Goal: Check status: Check status

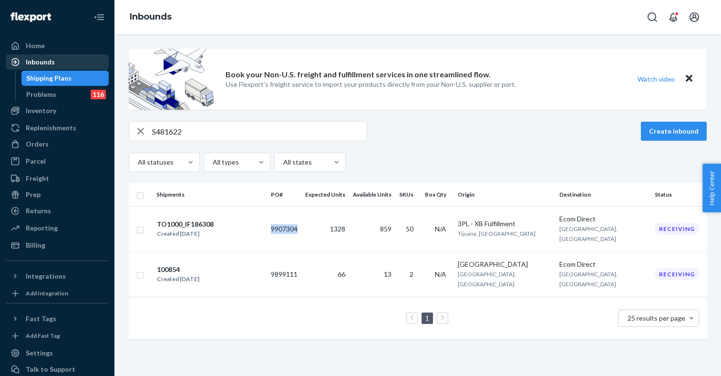
click at [53, 59] on div "Inbounds" at bounding box center [40, 62] width 29 height 10
click at [52, 144] on div "Orders" at bounding box center [57, 143] width 101 height 13
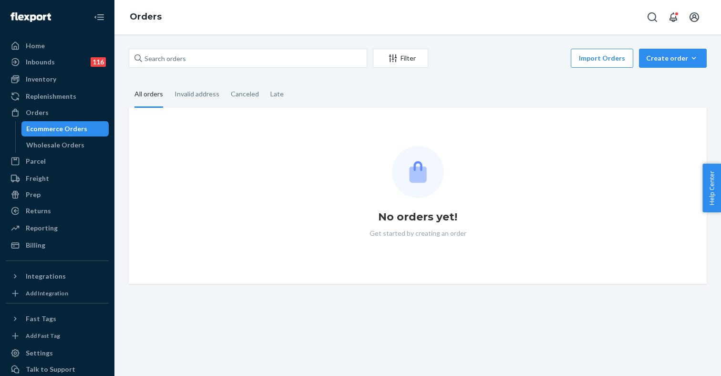
click at [42, 128] on div "Ecommerce Orders" at bounding box center [56, 129] width 61 height 10
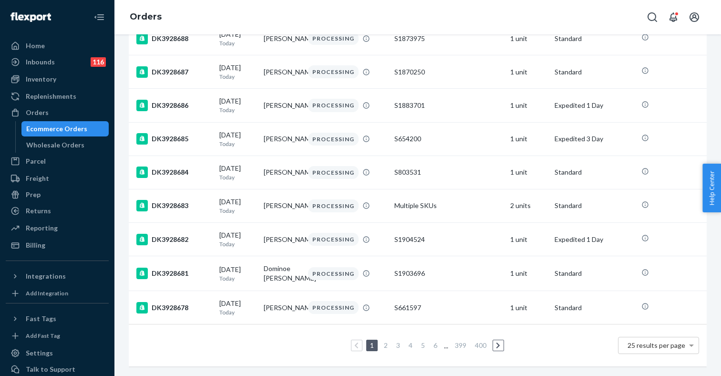
scroll to position [670, 0]
click at [385, 347] on link "2" at bounding box center [386, 345] width 8 height 8
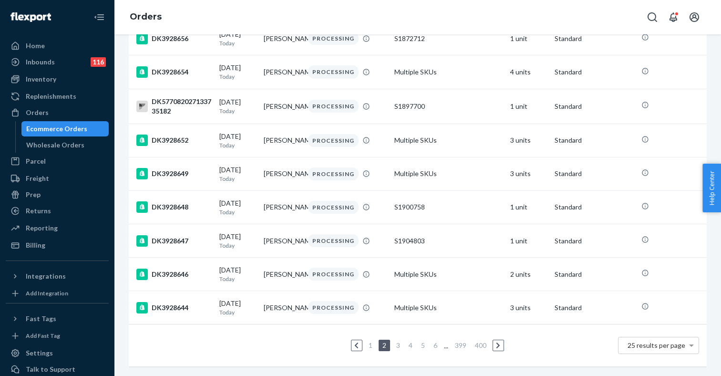
scroll to position [675, 0]
click at [399, 346] on link "3" at bounding box center [398, 345] width 8 height 8
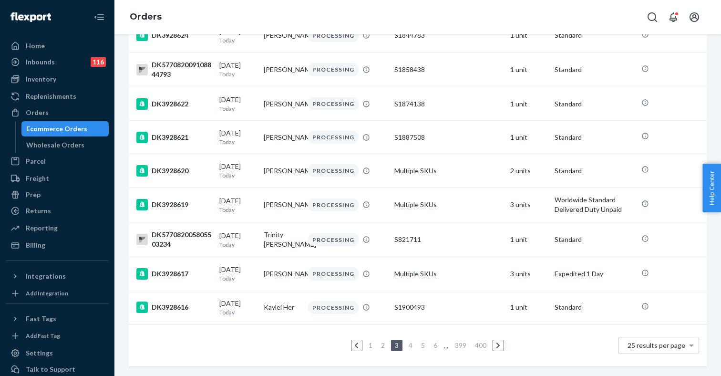
scroll to position [670, 0]
click at [411, 344] on link "4" at bounding box center [411, 345] width 8 height 8
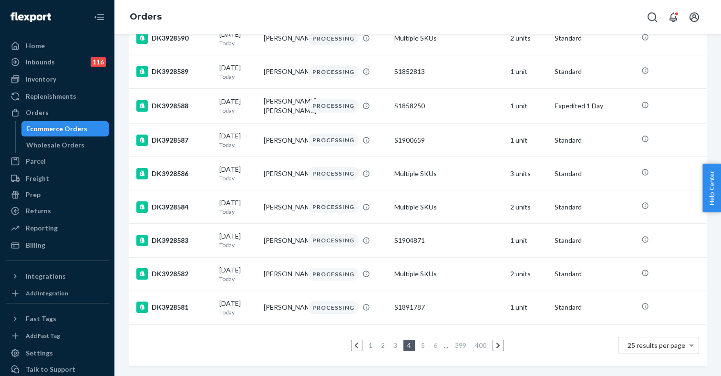
scroll to position [681, 0]
click at [421, 345] on link "5" at bounding box center [423, 345] width 8 height 8
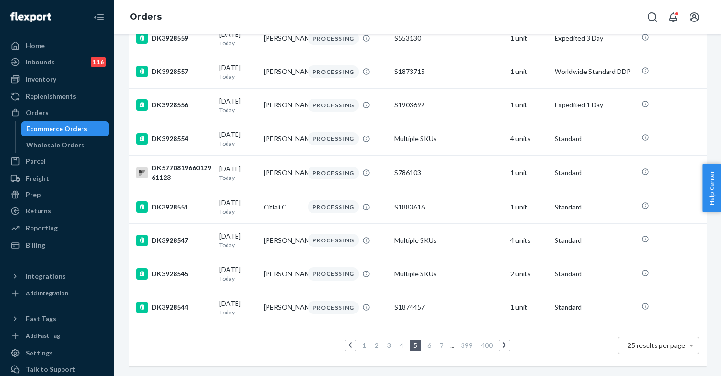
scroll to position [676, 0]
click at [429, 345] on link "6" at bounding box center [429, 345] width 8 height 8
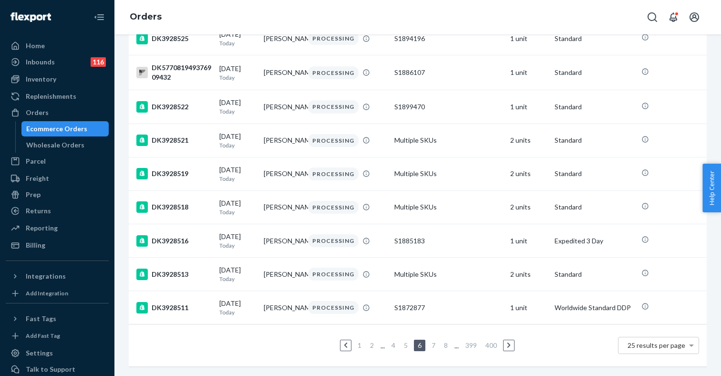
scroll to position [712, 0]
click at [437, 344] on link "7" at bounding box center [433, 345] width 8 height 8
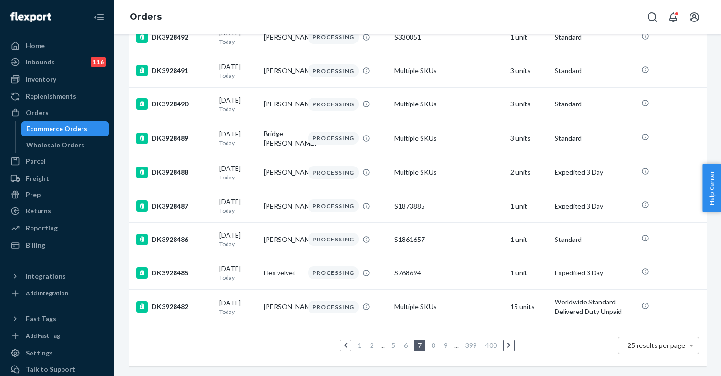
scroll to position [667, 0]
click at [435, 344] on link "8" at bounding box center [433, 345] width 8 height 8
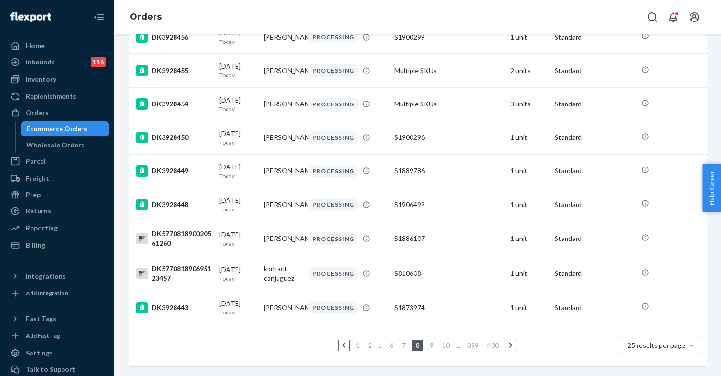
scroll to position [674, 0]
click at [433, 345] on link "9" at bounding box center [431, 345] width 8 height 8
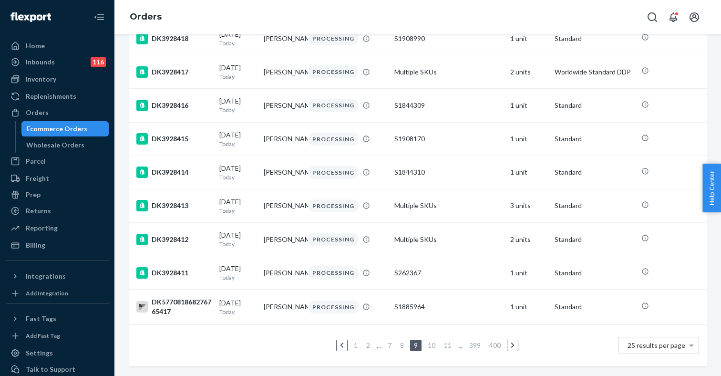
scroll to position [678, 0]
click at [435, 343] on link "10" at bounding box center [431, 345] width 11 height 8
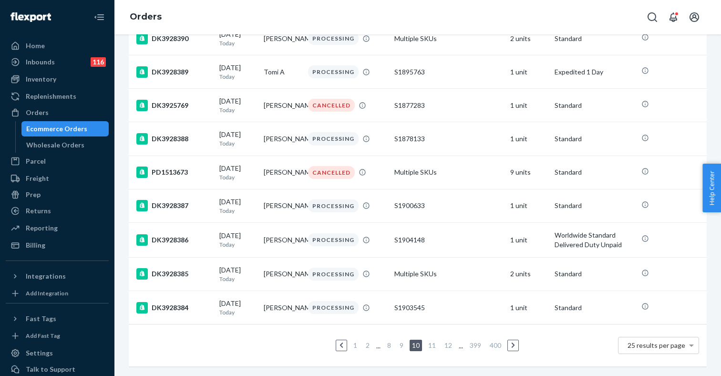
scroll to position [698, 0]
click at [434, 344] on link "11" at bounding box center [431, 345] width 11 height 8
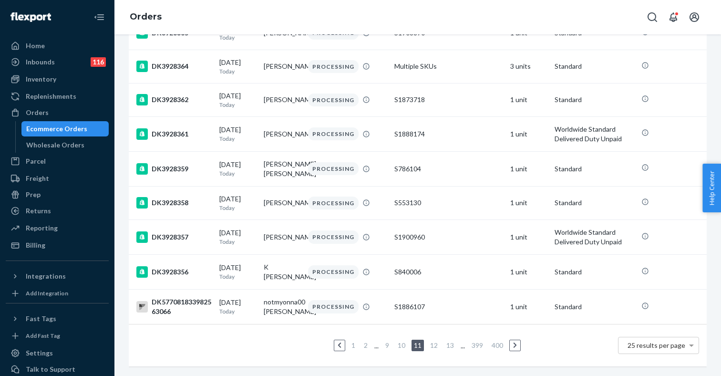
scroll to position [672, 0]
click at [437, 345] on link "12" at bounding box center [433, 345] width 11 height 8
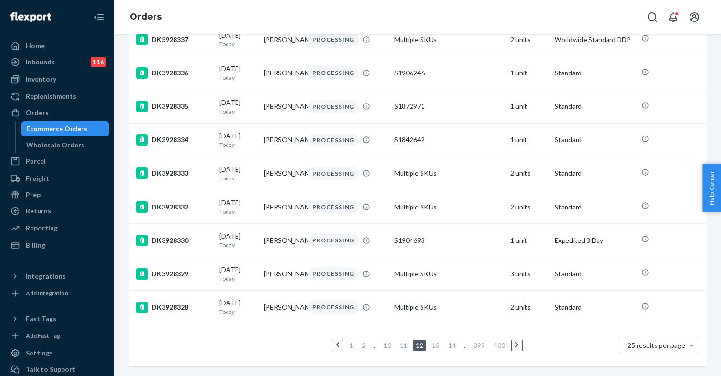
scroll to position [672, 0]
click at [437, 345] on link "13" at bounding box center [435, 345] width 11 height 8
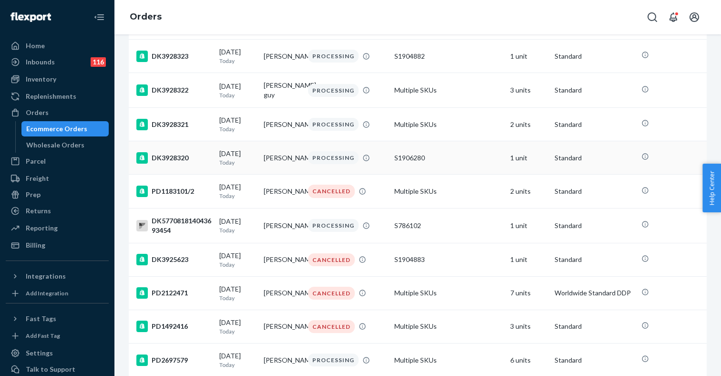
scroll to position [198, 0]
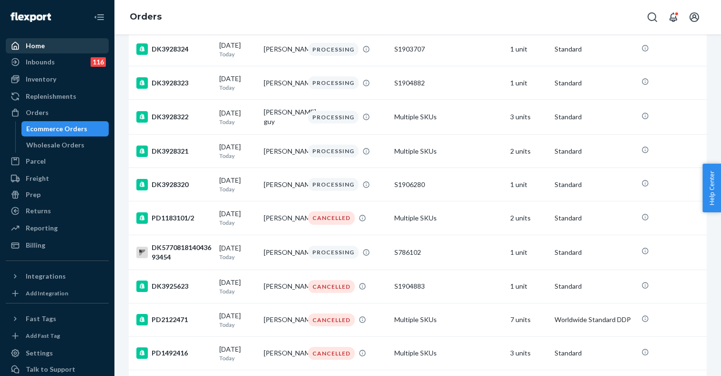
click at [65, 46] on div "Home" at bounding box center [57, 45] width 101 height 13
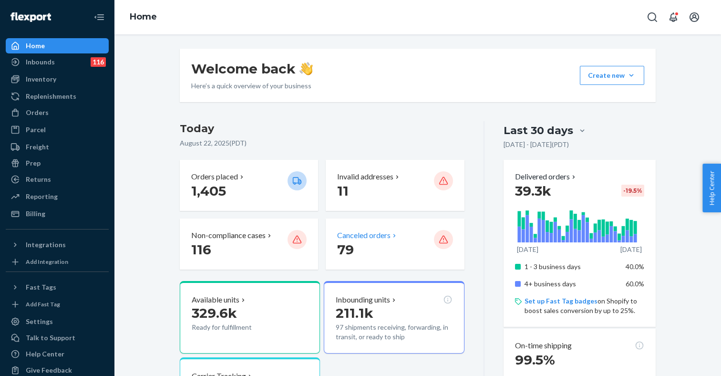
click at [376, 233] on p "Canceled orders" at bounding box center [363, 235] width 53 height 11
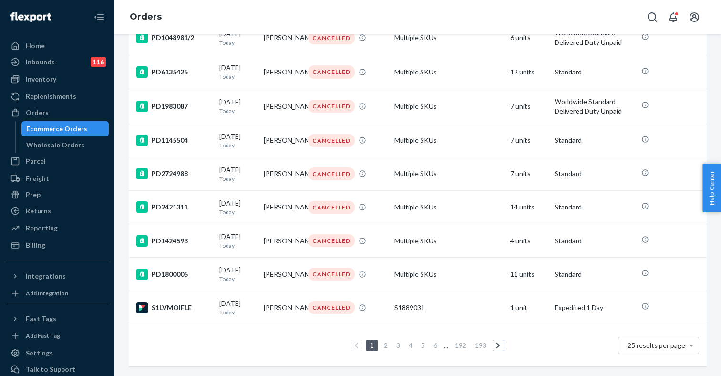
scroll to position [697, 0]
click at [398, 346] on link "3" at bounding box center [398, 345] width 8 height 8
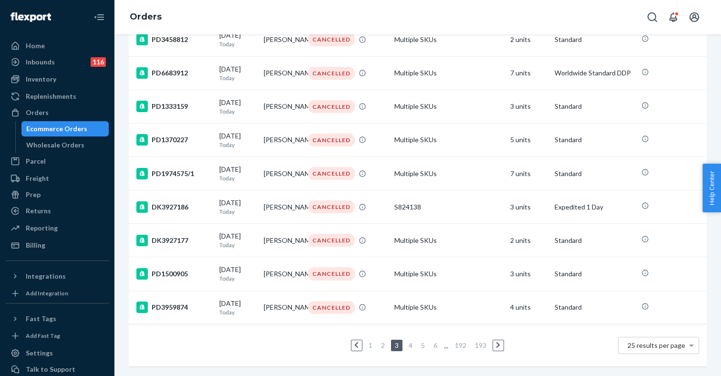
click at [421, 342] on link "5" at bounding box center [423, 345] width 8 height 8
click at [438, 343] on link "7" at bounding box center [441, 345] width 8 height 8
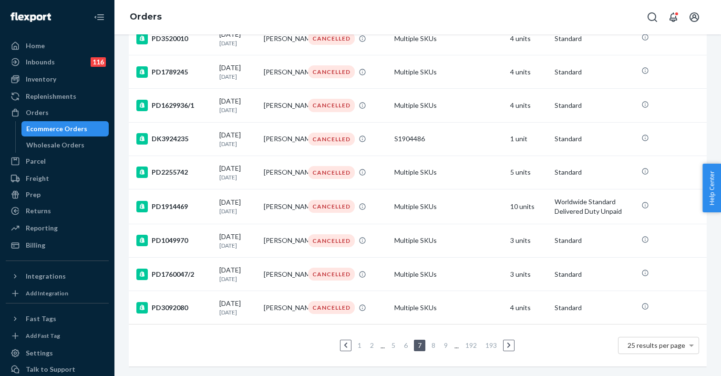
click at [447, 346] on link "9" at bounding box center [446, 345] width 8 height 8
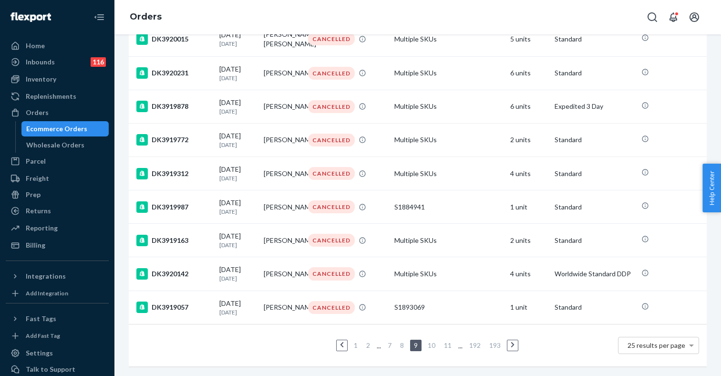
click at [473, 346] on link "192" at bounding box center [474, 345] width 15 height 8
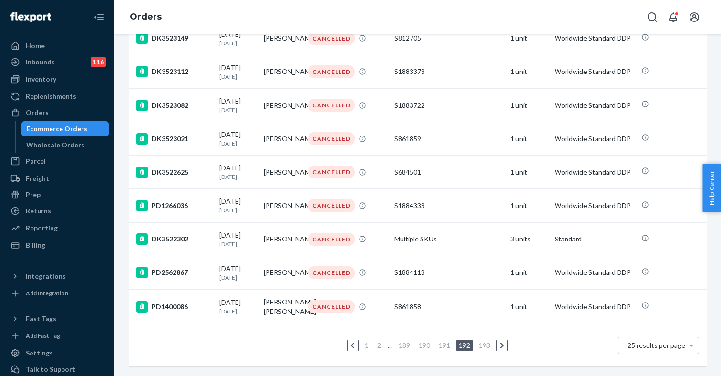
click at [352, 341] on link at bounding box center [352, 344] width 10 height 11
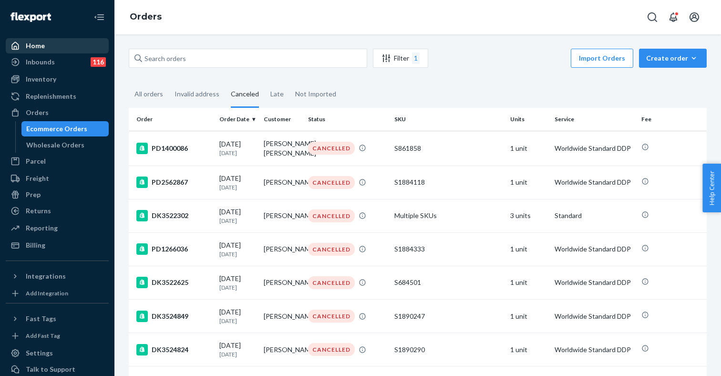
click at [48, 48] on div "Home" at bounding box center [57, 45] width 101 height 13
